Goal: Task Accomplishment & Management: Use online tool/utility

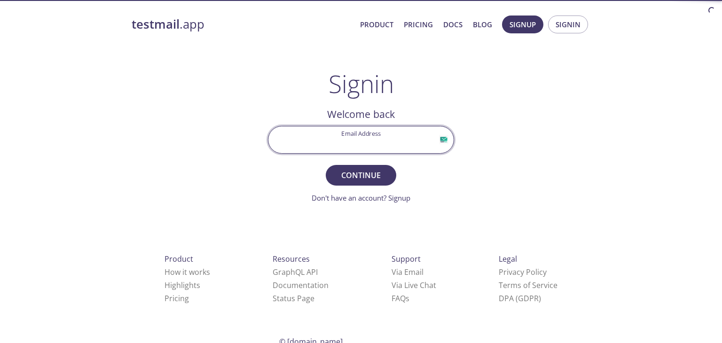
click at [318, 129] on input "Email Address" at bounding box center [360, 139] width 185 height 27
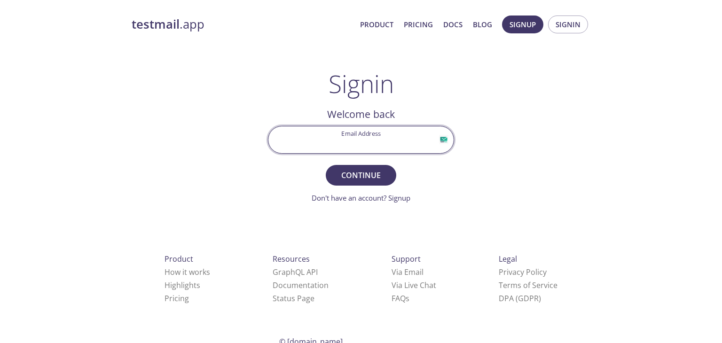
click at [318, 129] on input "Email Address" at bounding box center [360, 139] width 185 height 27
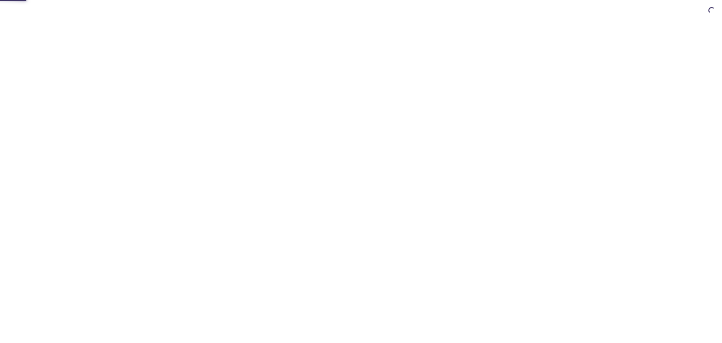
click at [318, 0] on html "Automate email tests | loved by developers & QA teams" at bounding box center [361, 0] width 722 height 0
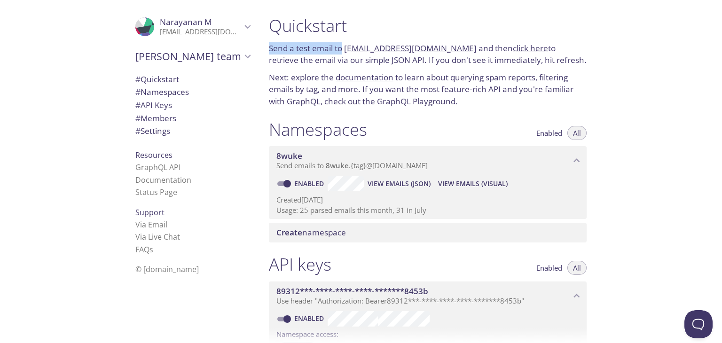
drag, startPoint x: 342, startPoint y: 49, endPoint x: 355, endPoint y: 22, distance: 29.9
click at [355, 22] on div "Quickstart Send a test email to [EMAIL_ADDRESS][DOMAIN_NAME] and then click her…" at bounding box center [427, 61] width 333 height 104
click at [397, 24] on h1 "Quickstart" at bounding box center [428, 25] width 318 height 21
